Goal: Transaction & Acquisition: Book appointment/travel/reservation

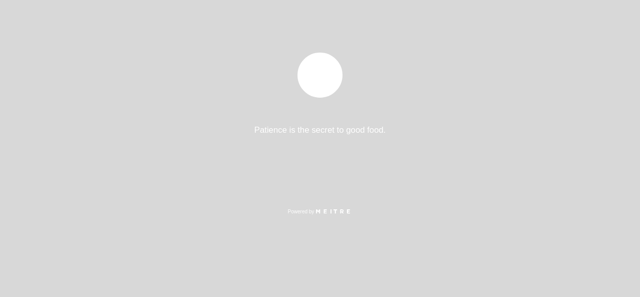
select select "es"
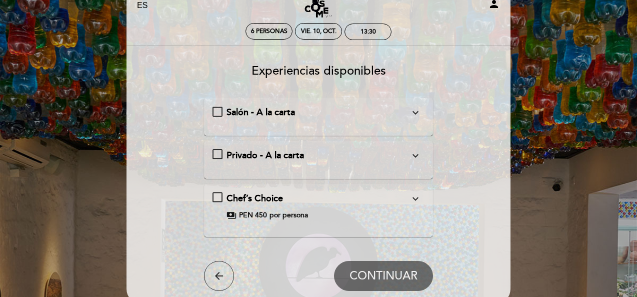
scroll to position [32, 0]
click at [215, 111] on div "Salón - A la carta expand_more [PERSON_NAME][STREET_ADDRESS][PERSON_NAME][PERSO…" at bounding box center [319, 112] width 213 height 13
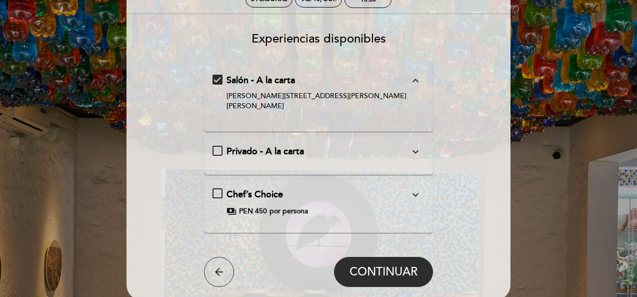
scroll to position [64, 0]
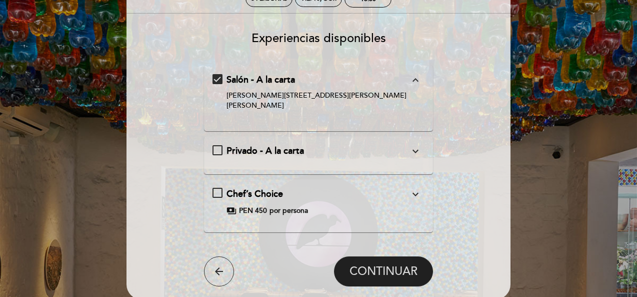
click at [397, 264] on span "CONTINUAR" at bounding box center [384, 271] width 68 height 14
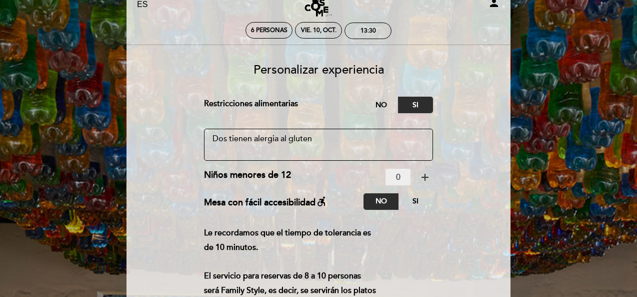
click at [327, 141] on textarea at bounding box center [319, 145] width 230 height 32
drag, startPoint x: 226, startPoint y: 140, endPoint x: 208, endPoint y: 141, distance: 17.5
click at [208, 141] on textarea at bounding box center [319, 145] width 230 height 32
drag, startPoint x: 251, startPoint y: 138, endPoint x: 213, endPoint y: 142, distance: 38.2
click at [213, 142] on textarea at bounding box center [319, 145] width 230 height 32
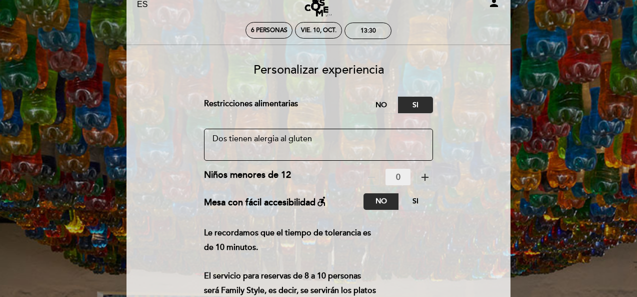
click at [318, 139] on textarea at bounding box center [319, 145] width 230 height 32
type textarea "D"
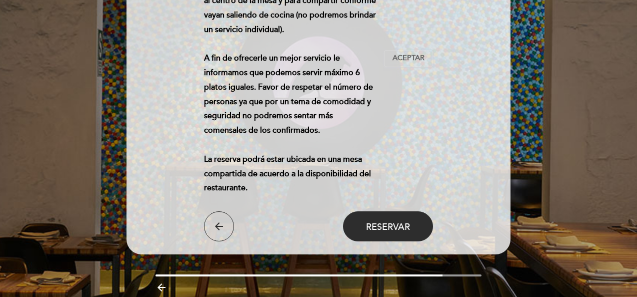
scroll to position [339, 0]
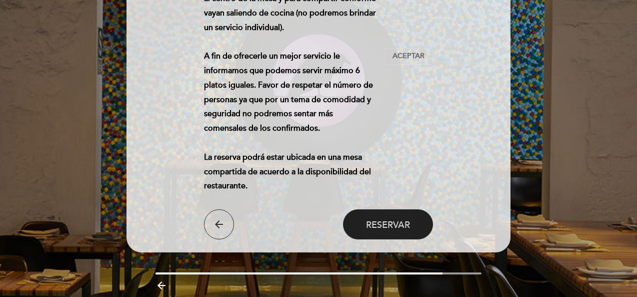
type textarea "Una persona tiene alergia al gluten"
click at [394, 216] on button "Reservar" at bounding box center [388, 224] width 90 height 30
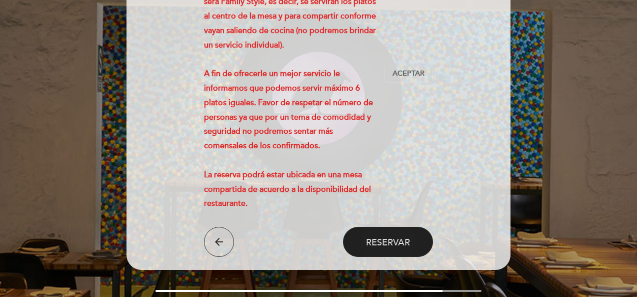
scroll to position [323, 0]
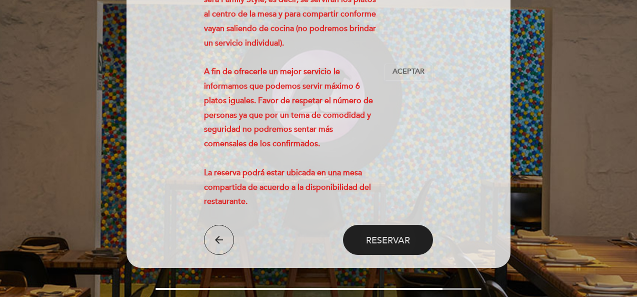
click at [386, 246] on button "Reservar" at bounding box center [388, 240] width 90 height 30
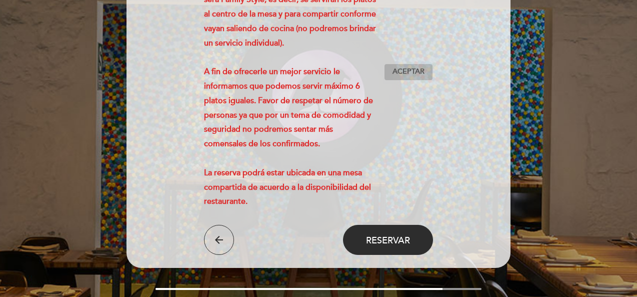
click at [412, 72] on span "Aceptar" at bounding box center [409, 72] width 32 height 11
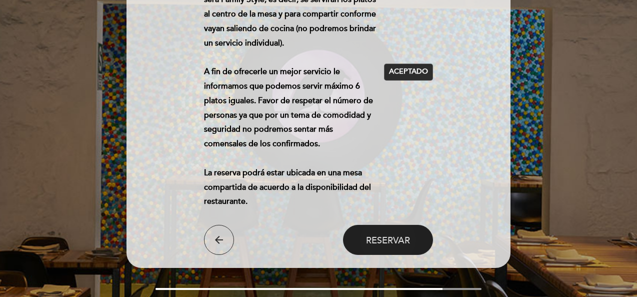
click at [400, 243] on span "Reservar" at bounding box center [388, 239] width 44 height 11
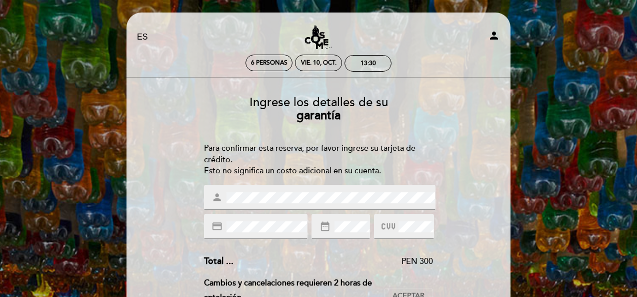
scroll to position [27, 0]
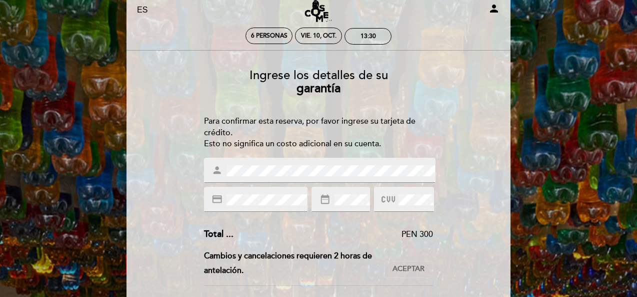
click at [341, 234] on div "PEN 300" at bounding box center [334, 235] width 200 height 12
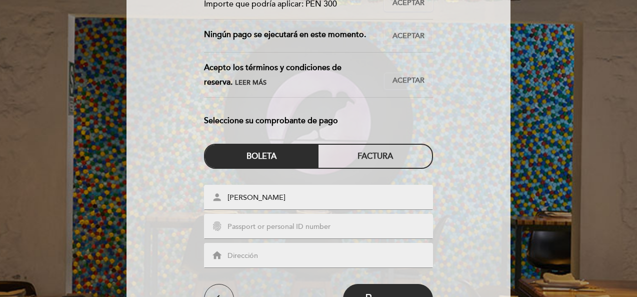
scroll to position [353, 0]
click at [331, 222] on input "text" at bounding box center [331, 227] width 208 height 12
type input "1715369300"
click at [321, 250] on input "text" at bounding box center [331, 256] width 208 height 12
type input "a"
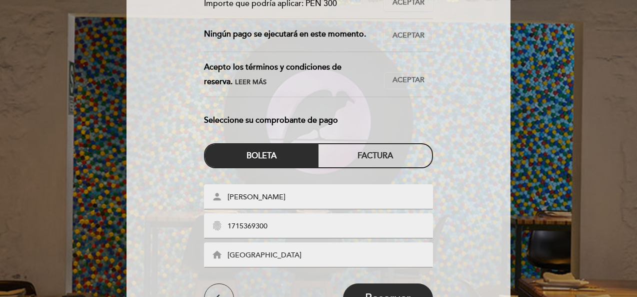
scroll to position [179, 0]
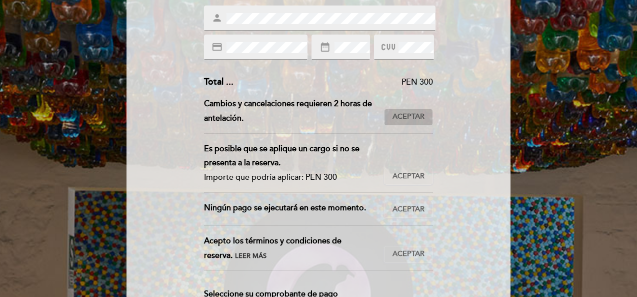
type input "[GEOGRAPHIC_DATA]"
click at [408, 113] on span "Aceptar" at bounding box center [409, 117] width 32 height 11
click at [406, 171] on span "Aceptar" at bounding box center [409, 176] width 32 height 11
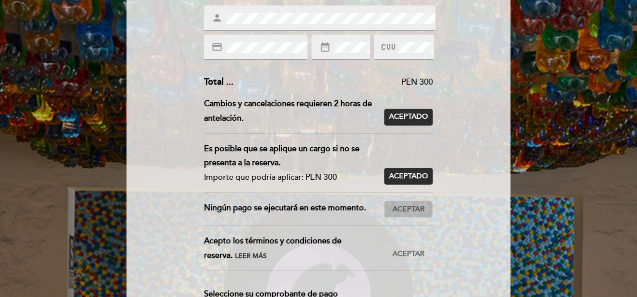
click at [403, 213] on span "Aceptar" at bounding box center [409, 209] width 32 height 11
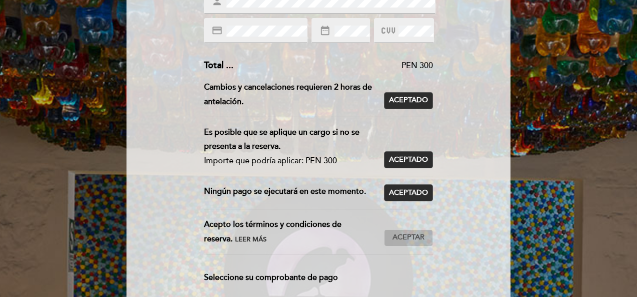
click at [403, 235] on span "Aceptar" at bounding box center [409, 237] width 32 height 11
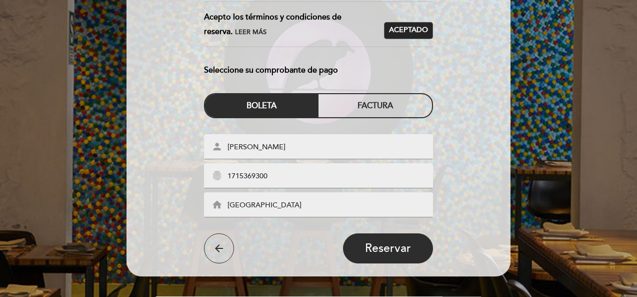
scroll to position [403, 0]
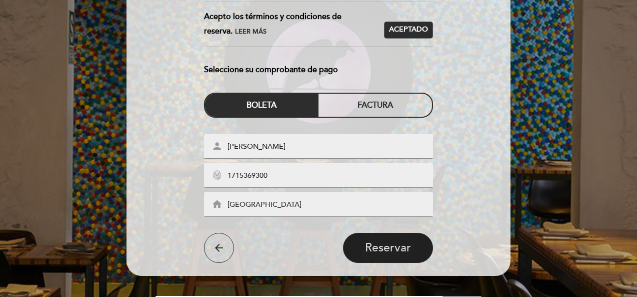
click at [397, 245] on span "Reservar" at bounding box center [388, 248] width 46 height 14
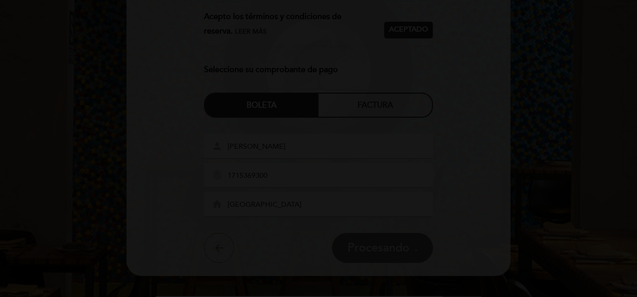
scroll to position [0, 0]
